Goal: Task Accomplishment & Management: Use online tool/utility

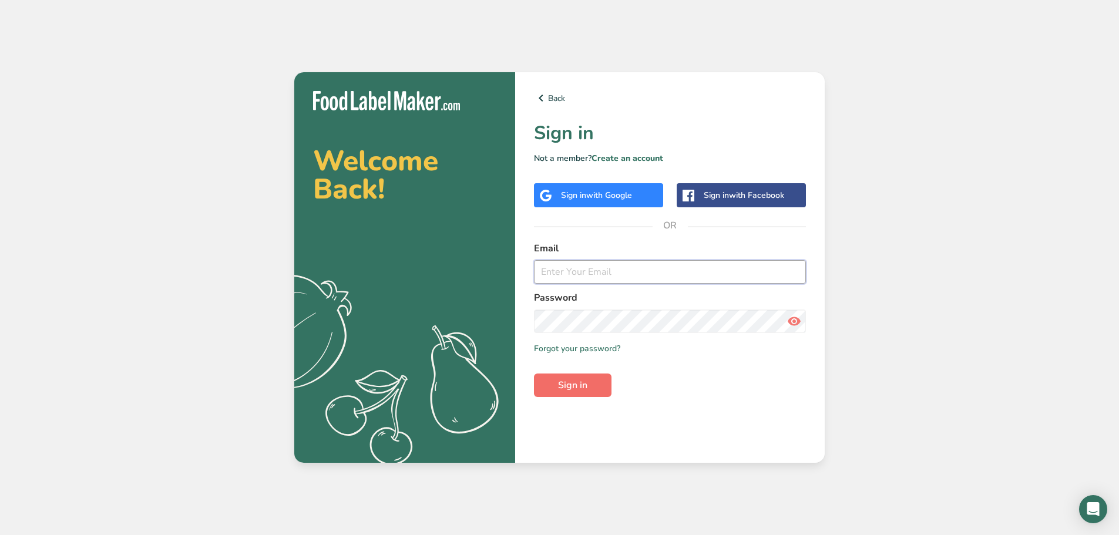
type input "derek@deeksmeat.com"
click at [581, 392] on button "Sign in" at bounding box center [573, 384] width 78 height 23
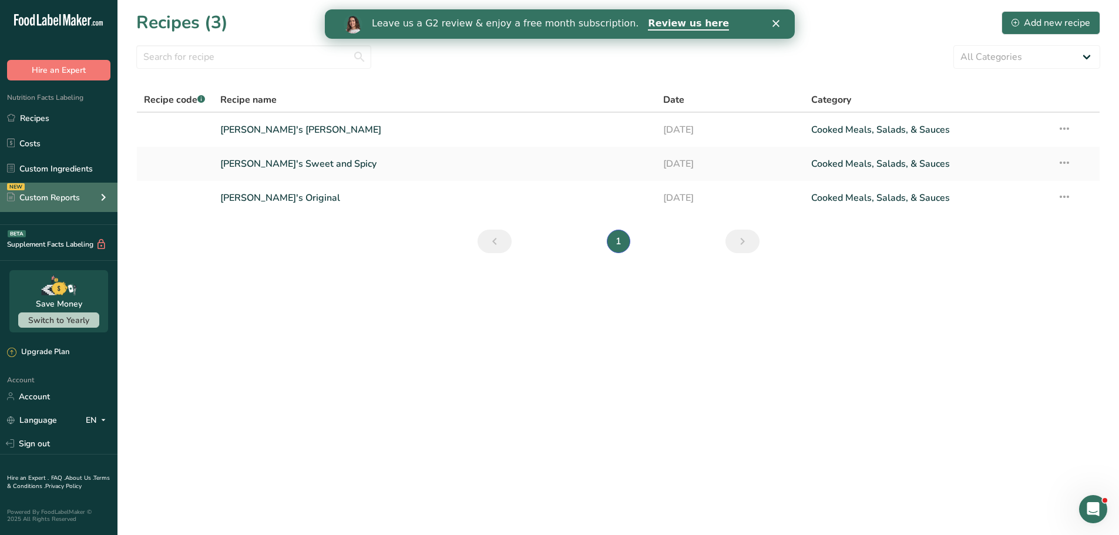
click at [65, 196] on div "Custom Reports" at bounding box center [43, 197] width 73 height 12
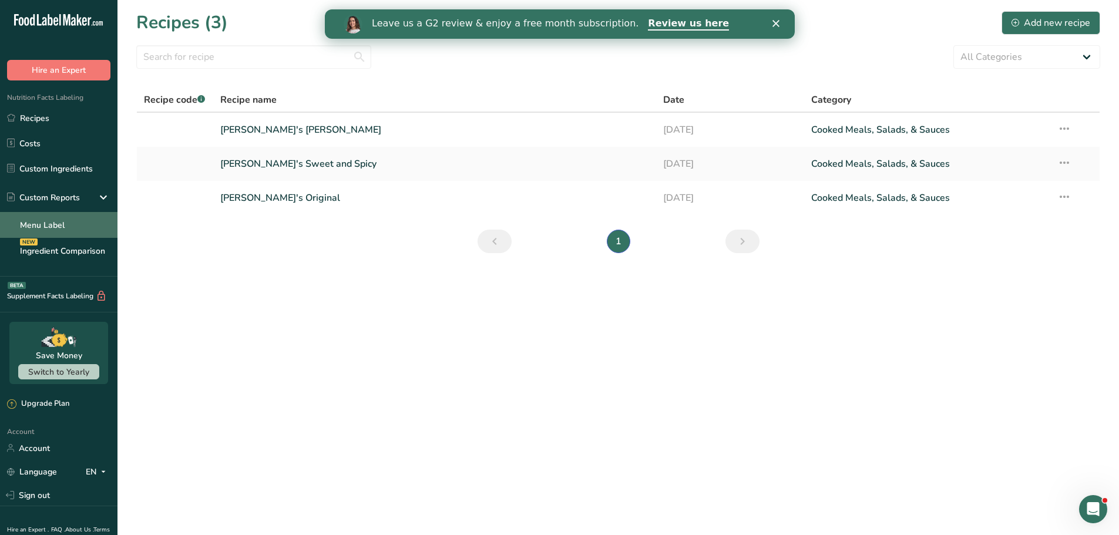
click at [61, 221] on link "Menu Label" at bounding box center [58, 225] width 117 height 26
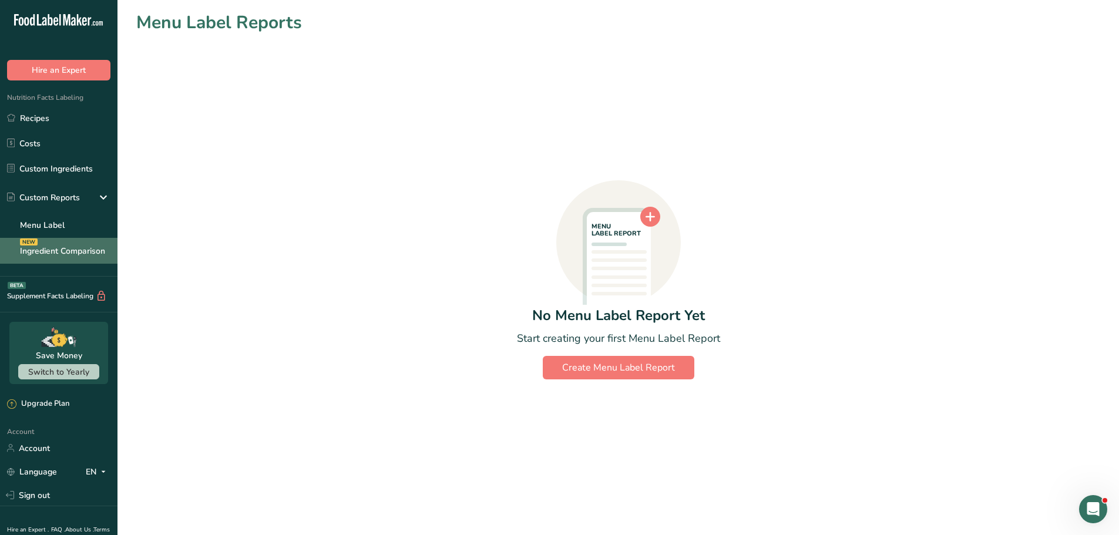
click at [80, 253] on link "Ingredient Comparison NEW" at bounding box center [58, 251] width 117 height 26
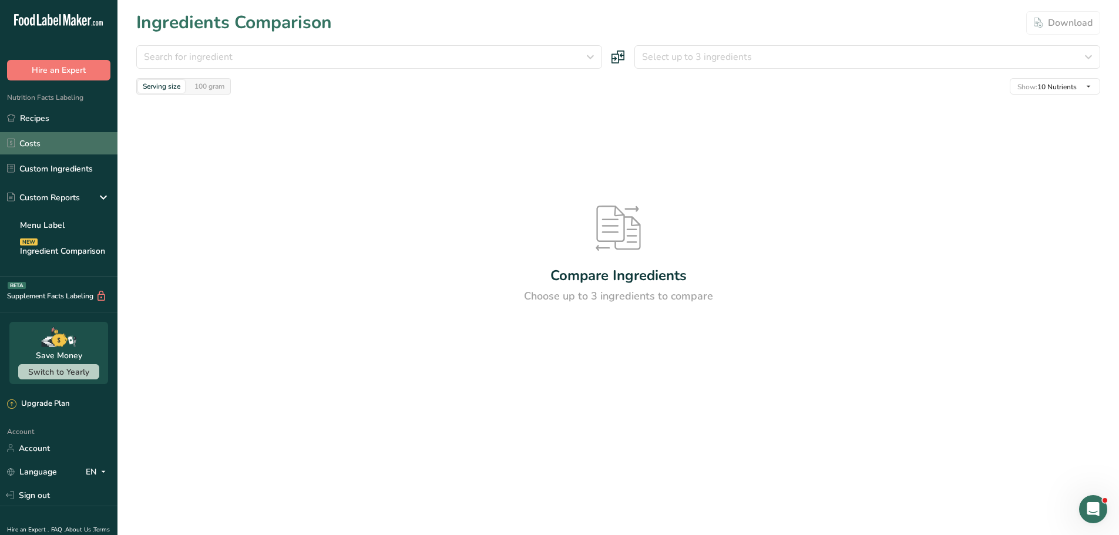
click at [68, 139] on link "Costs" at bounding box center [58, 143] width 117 height 22
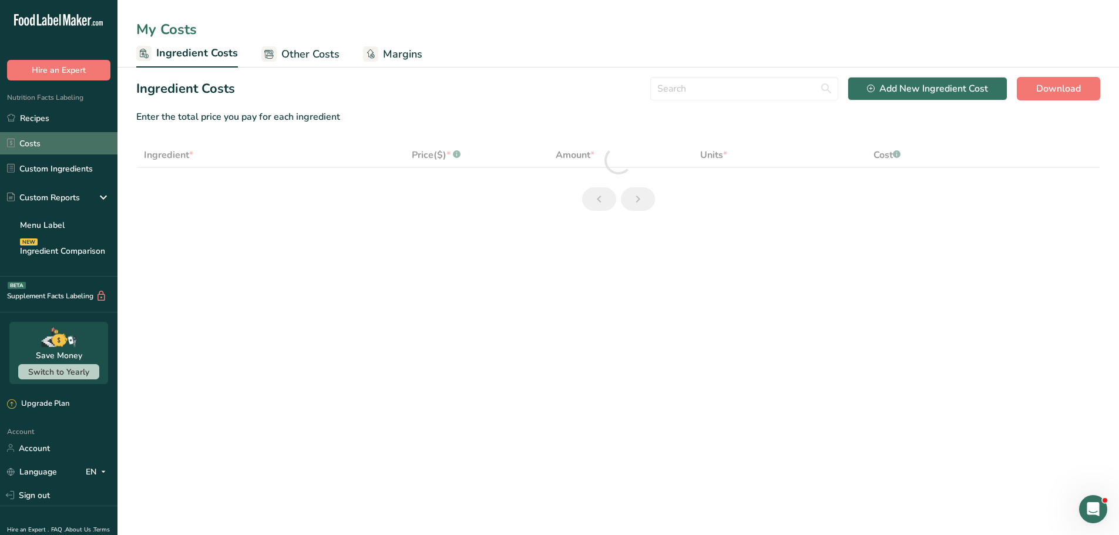
select select "12"
select select "5"
select select "1"
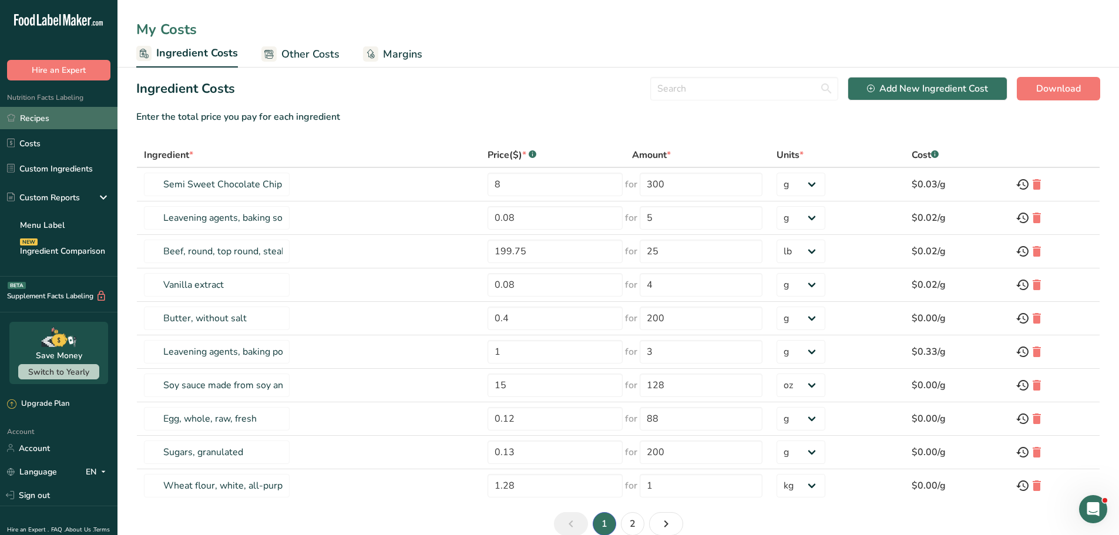
click at [58, 118] on link "Recipes" at bounding box center [58, 118] width 117 height 22
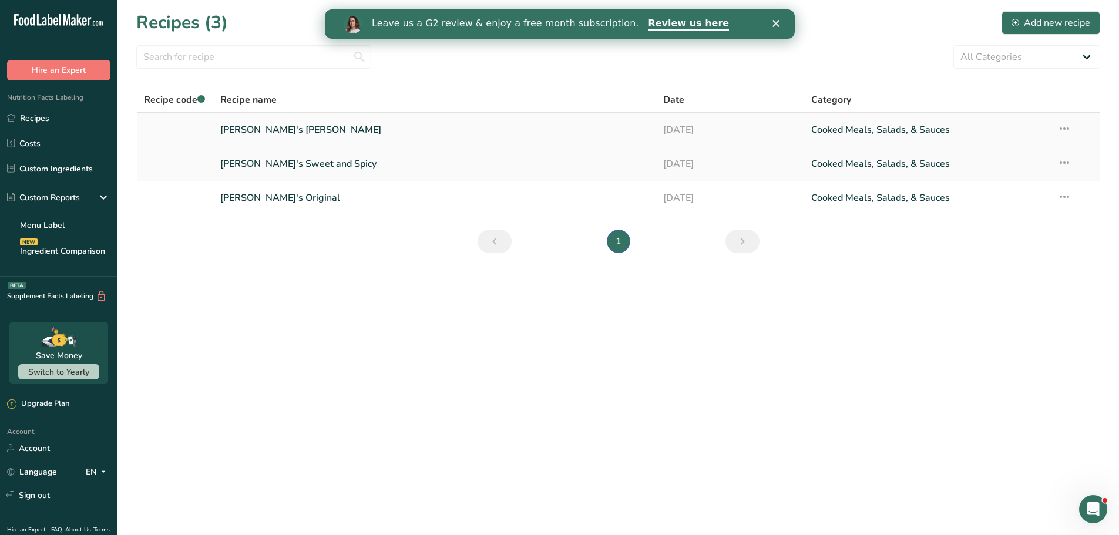
click at [281, 124] on link "Deek's Garlic Teriyaki" at bounding box center [434, 129] width 429 height 25
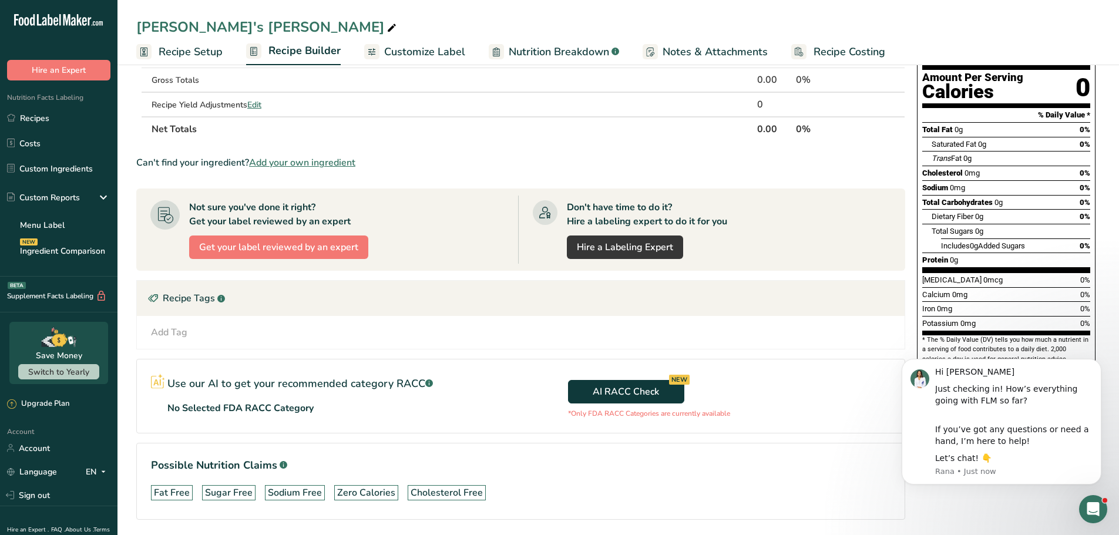
scroll to position [59, 0]
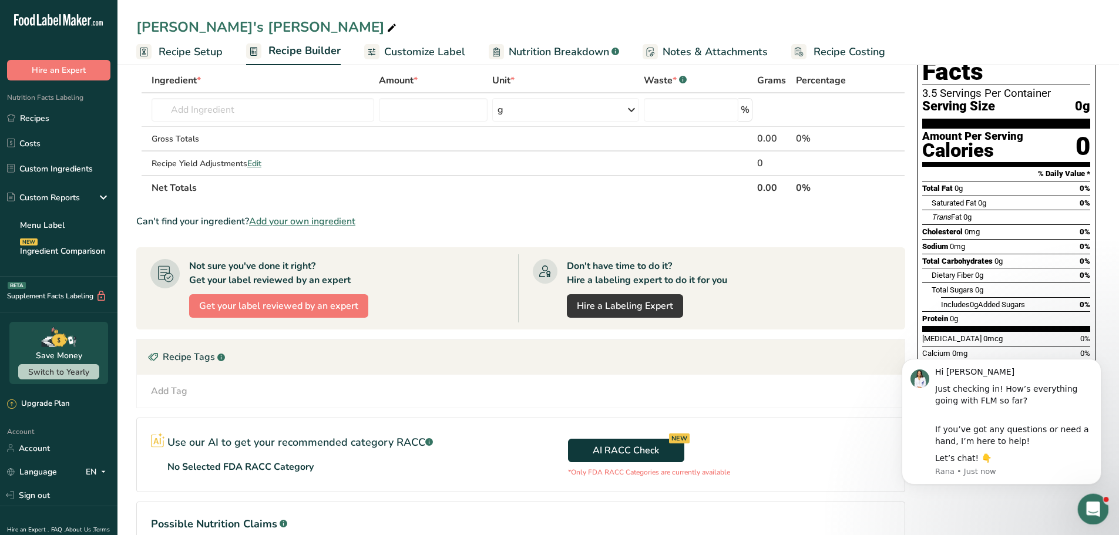
click at [1092, 506] on icon "Open Intercom Messenger" at bounding box center [1091, 507] width 8 height 9
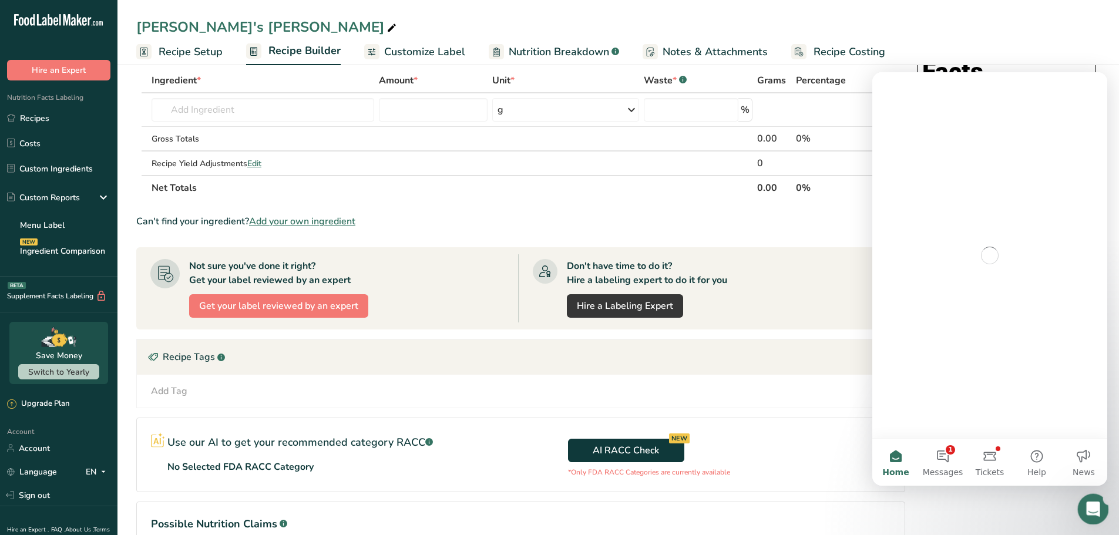
scroll to position [0, 0]
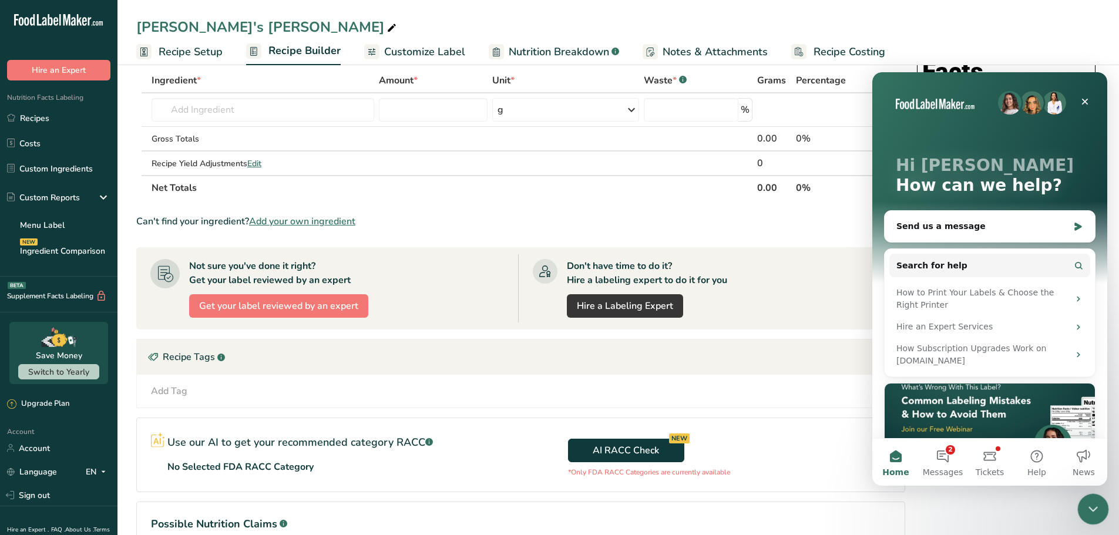
click at [1095, 509] on icon "Close Intercom Messenger" at bounding box center [1091, 507] width 14 height 14
